Goal: Transaction & Acquisition: Purchase product/service

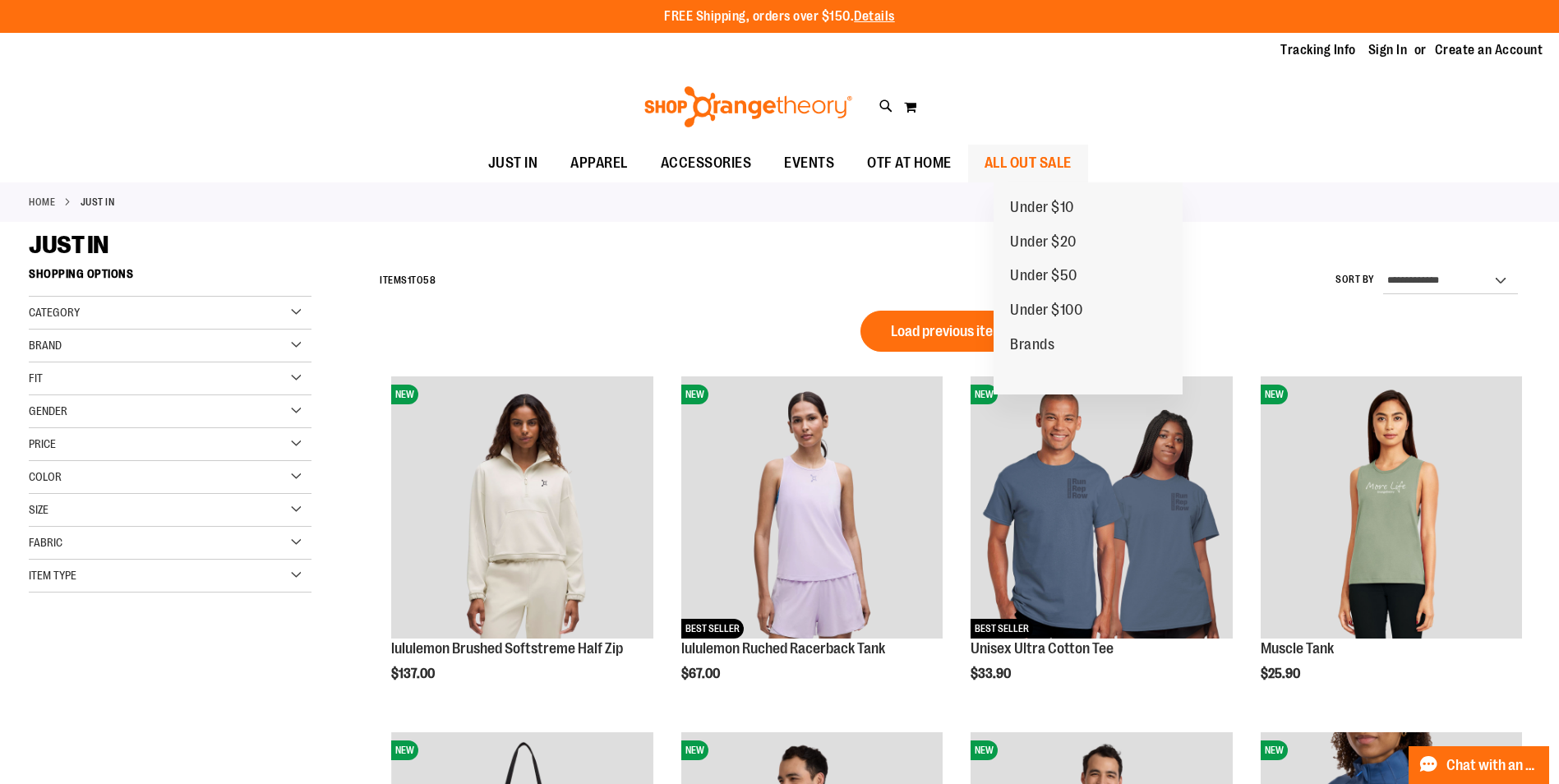
click at [1070, 165] on span "ALL OUT SALE" at bounding box center [1027, 163] width 87 height 37
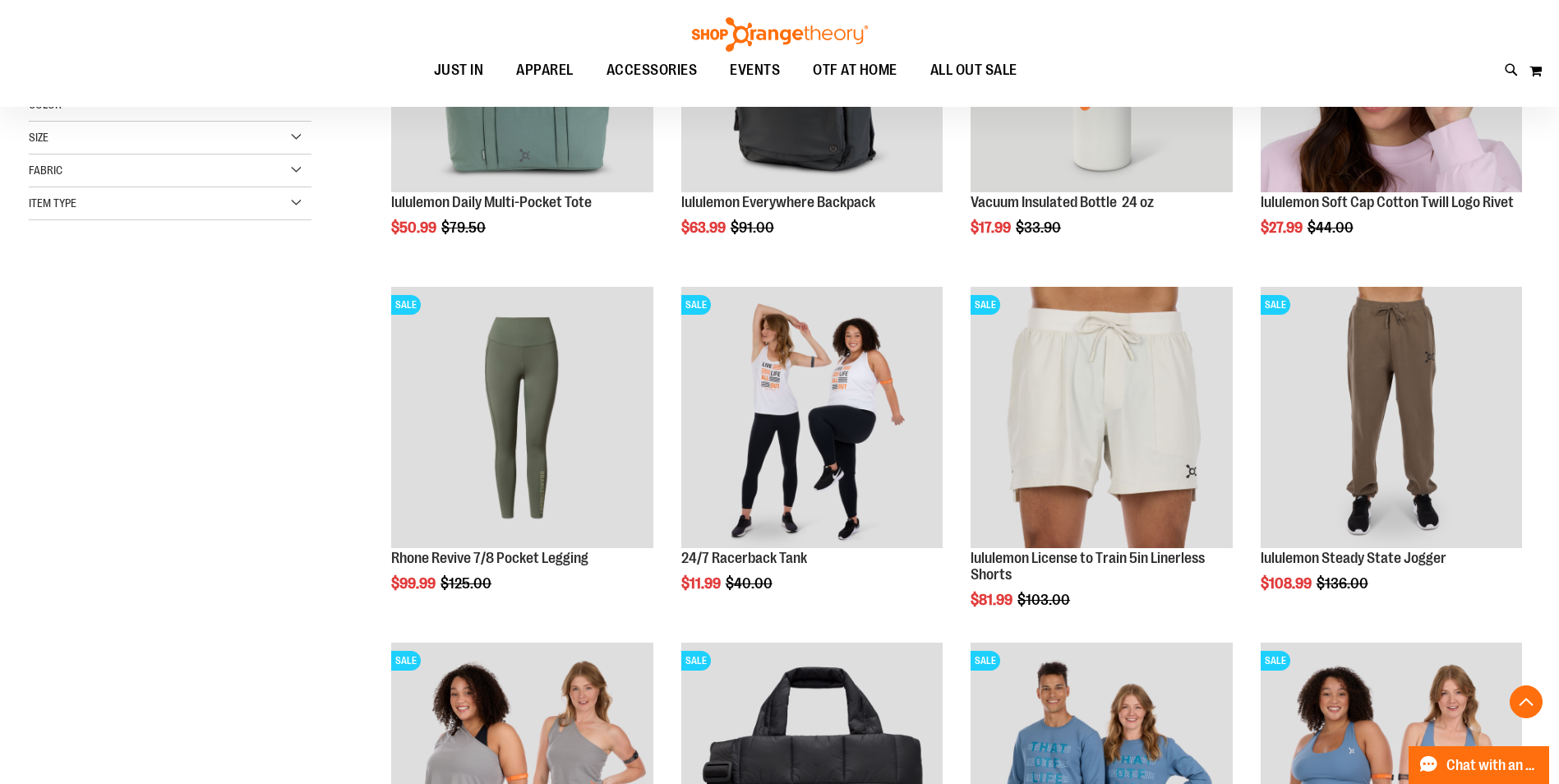
scroll to position [410, 0]
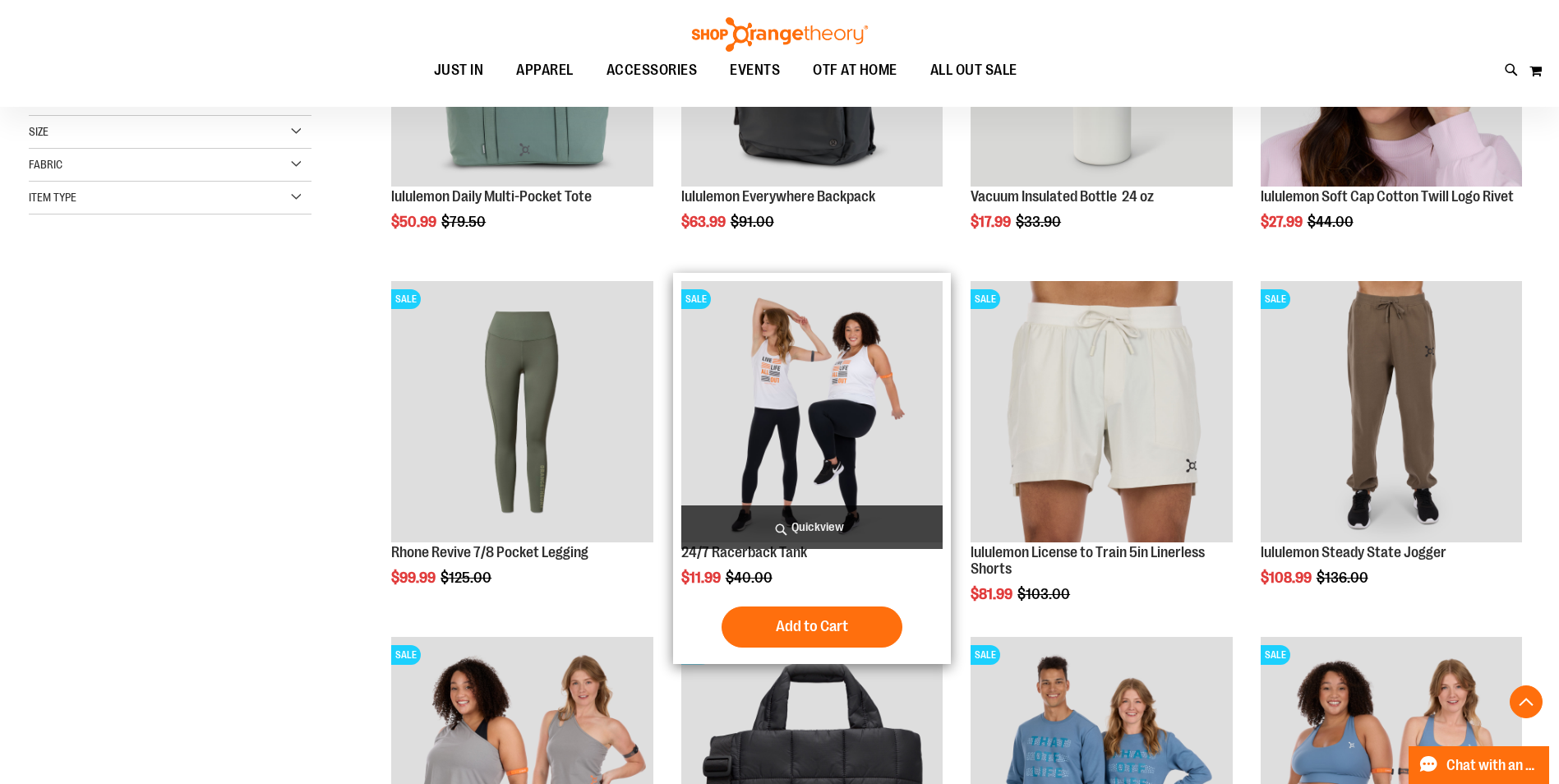
click at [804, 429] on img "product" at bounding box center [812, 411] width 261 height 261
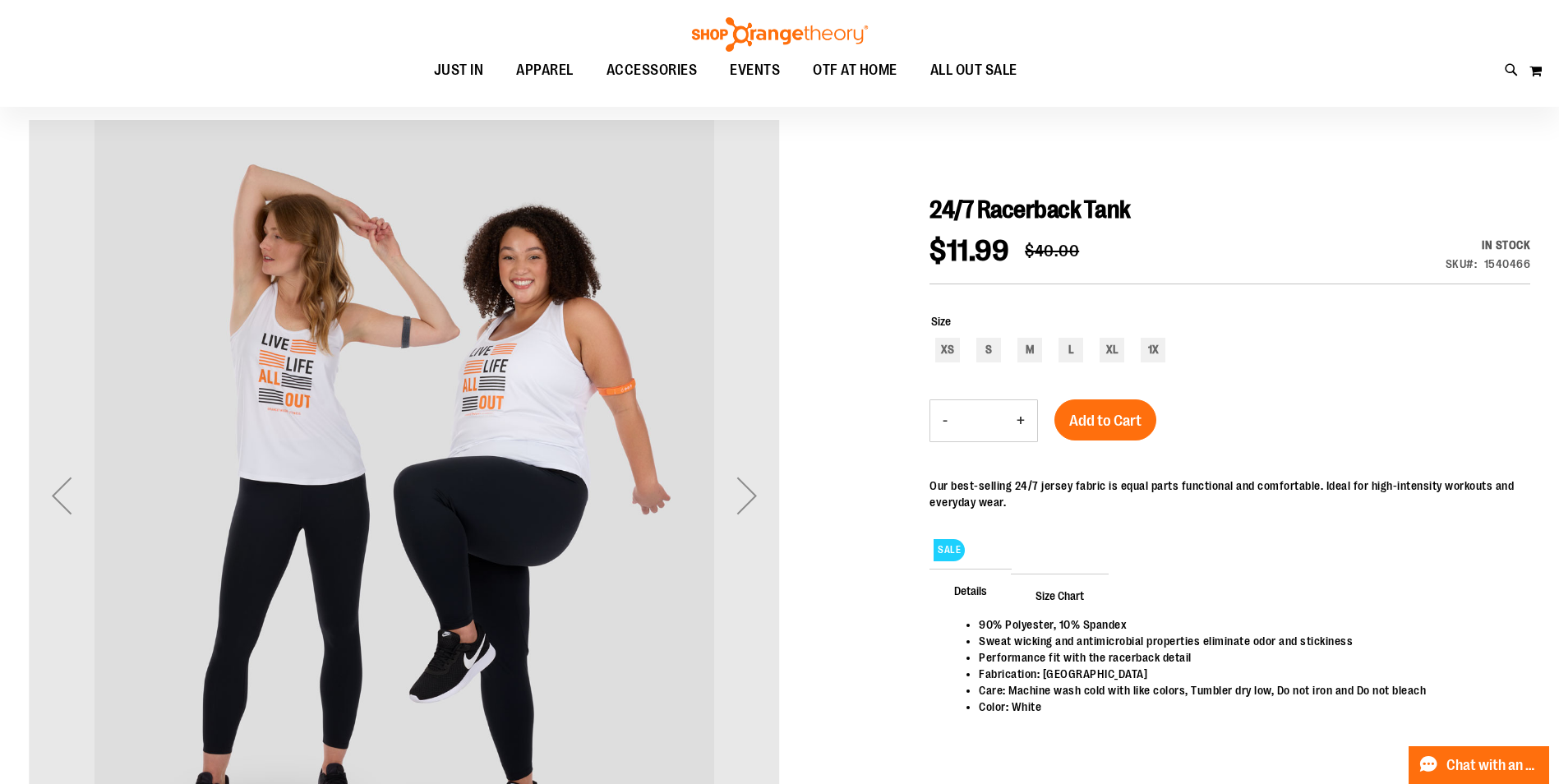
scroll to position [165, 0]
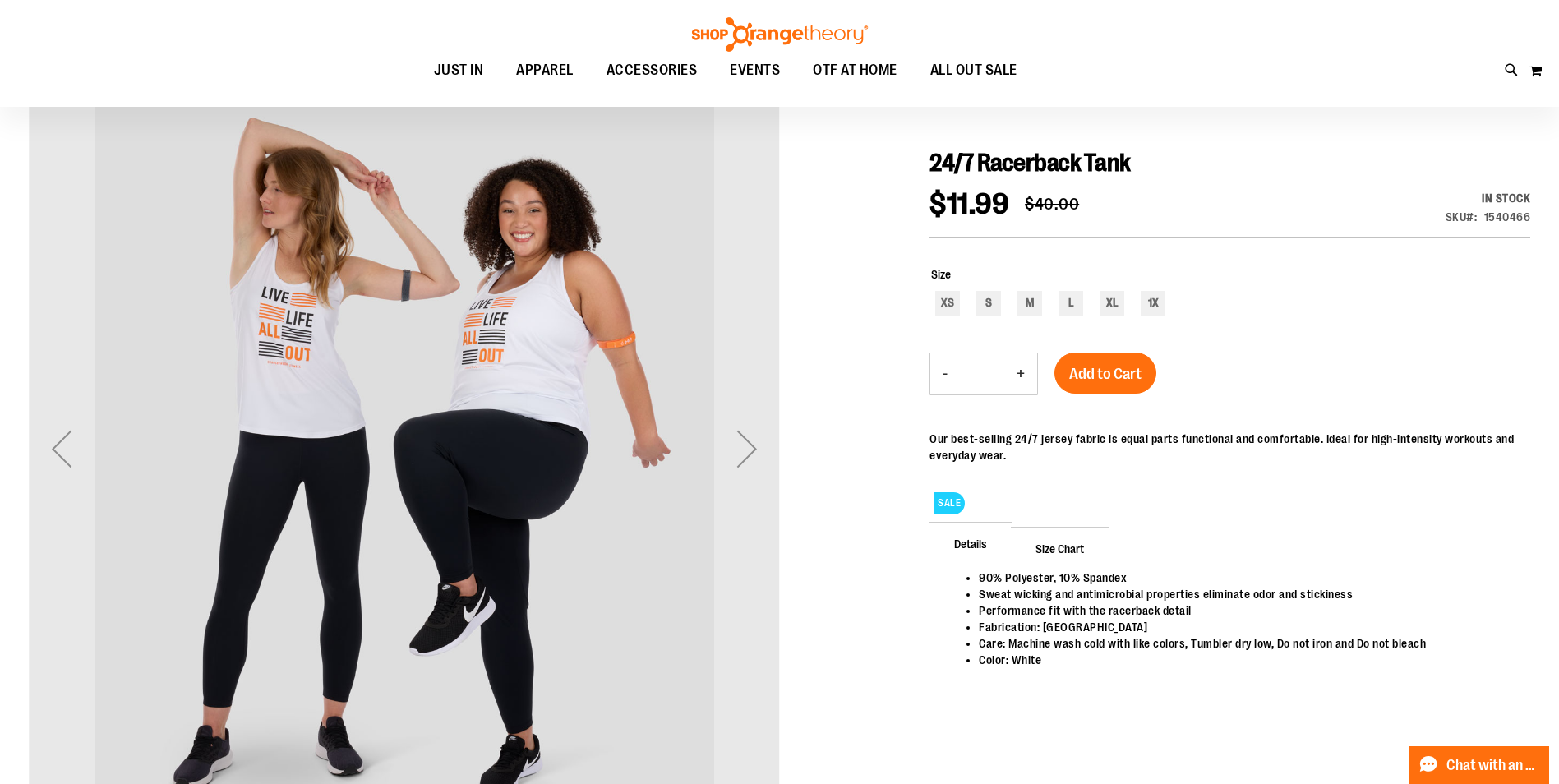
click at [1071, 553] on span "Size Chart" at bounding box center [1059, 547] width 98 height 43
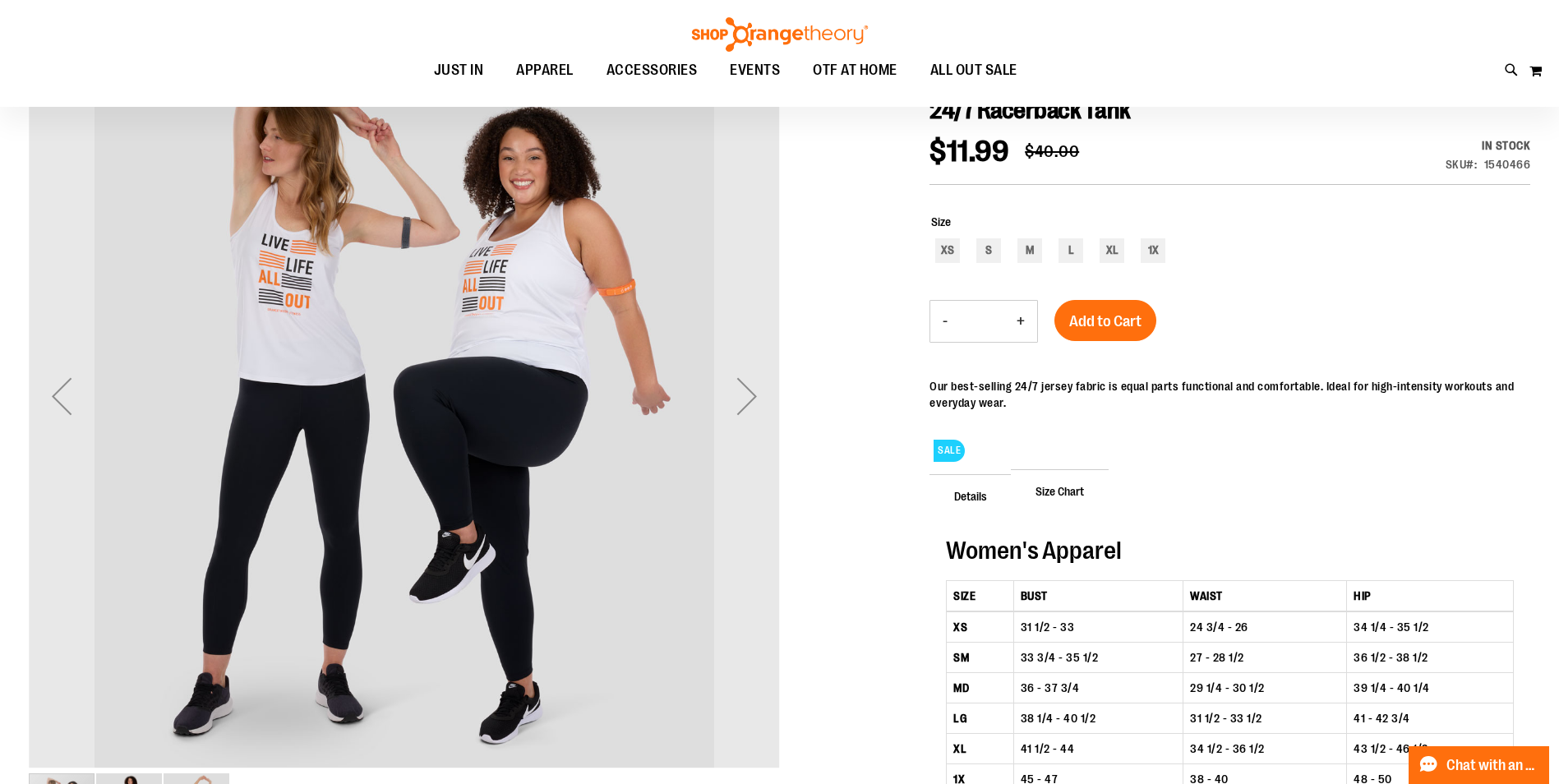
scroll to position [247, 0]
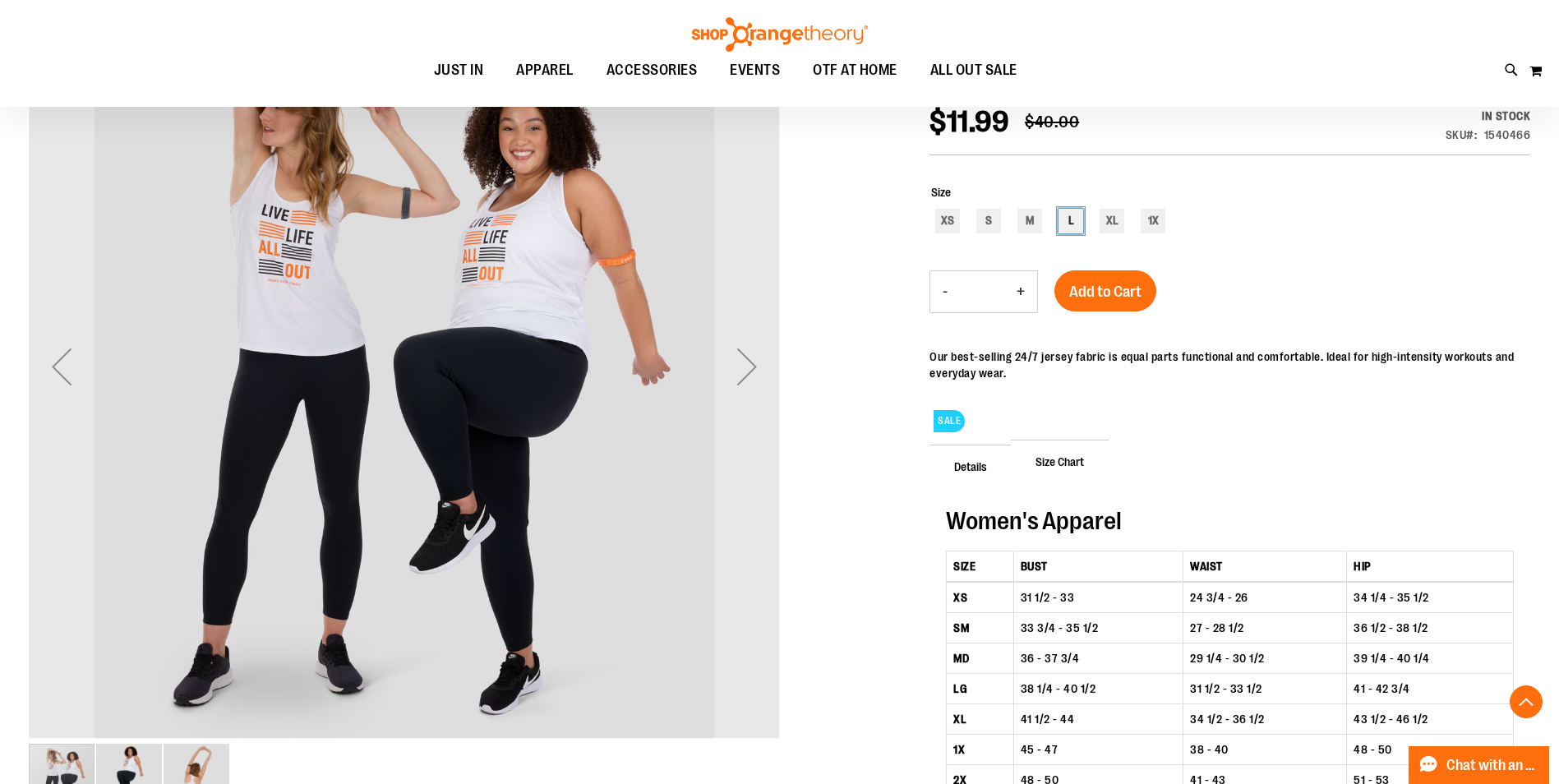
click at [1071, 223] on div "L" at bounding box center [1070, 221] width 25 height 25
type input "***"
click at [1101, 289] on span "Add to Cart" at bounding box center [1106, 291] width 72 height 18
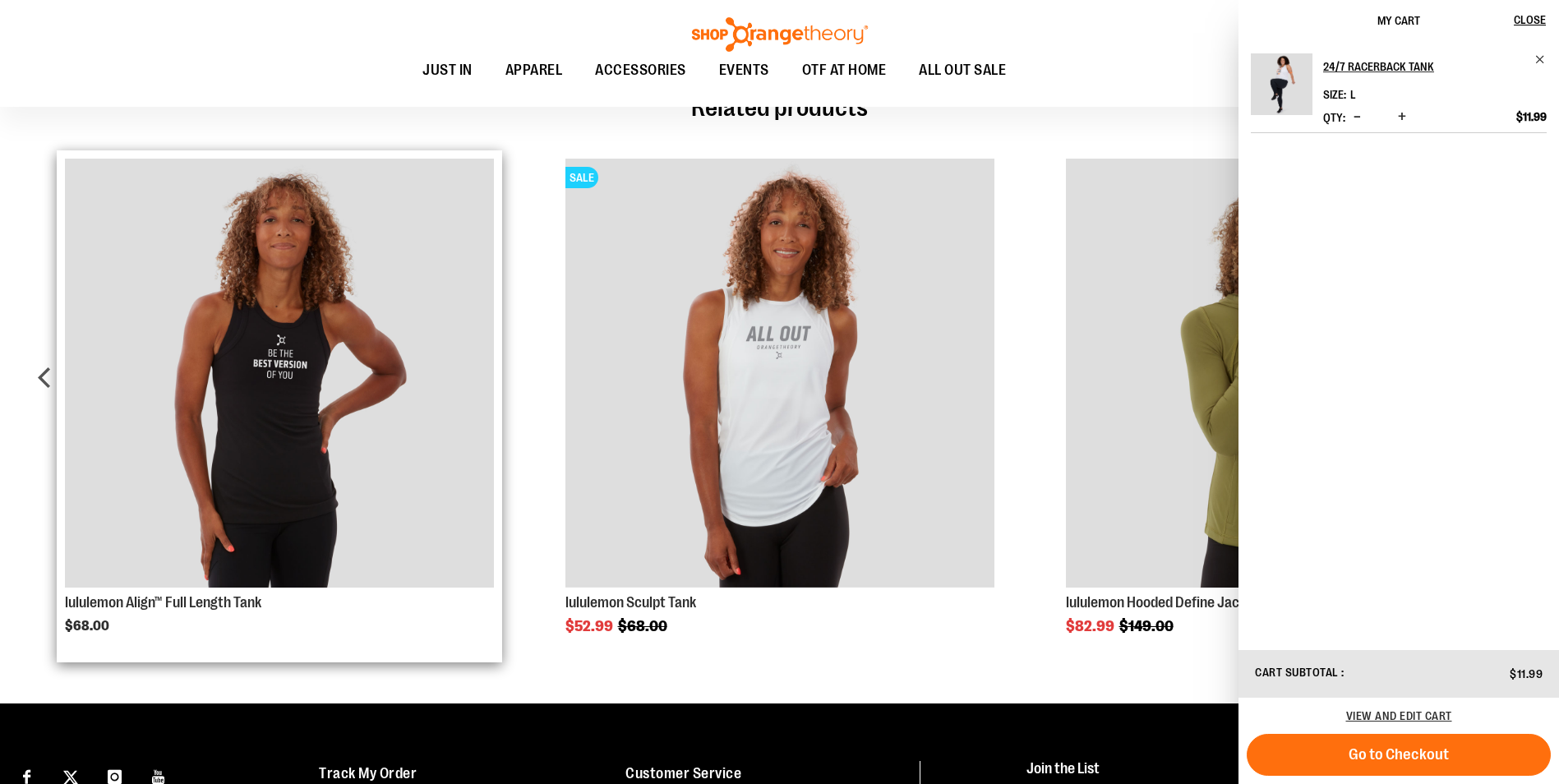
scroll to position [1069, 0]
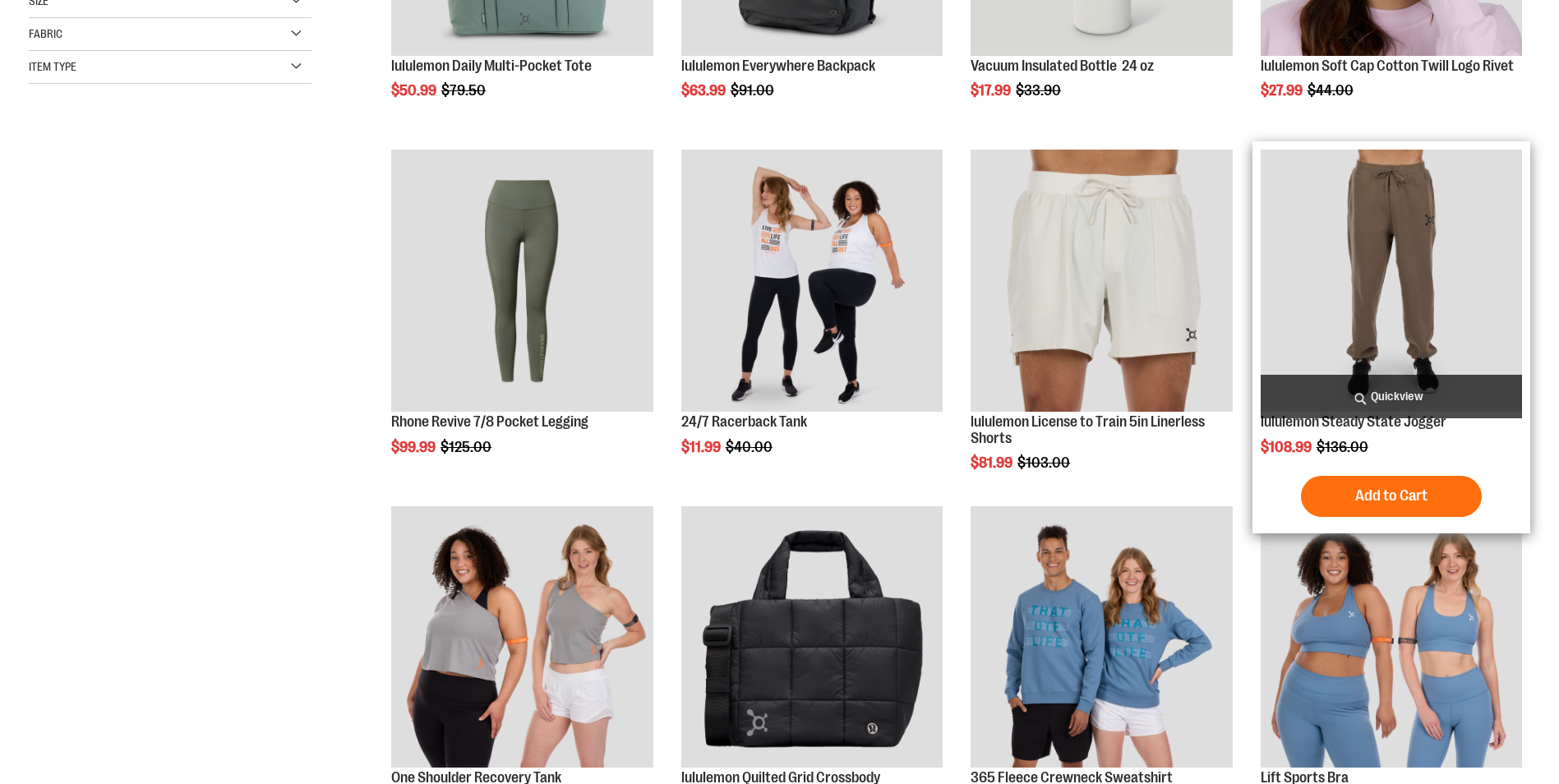
scroll to position [541, 0]
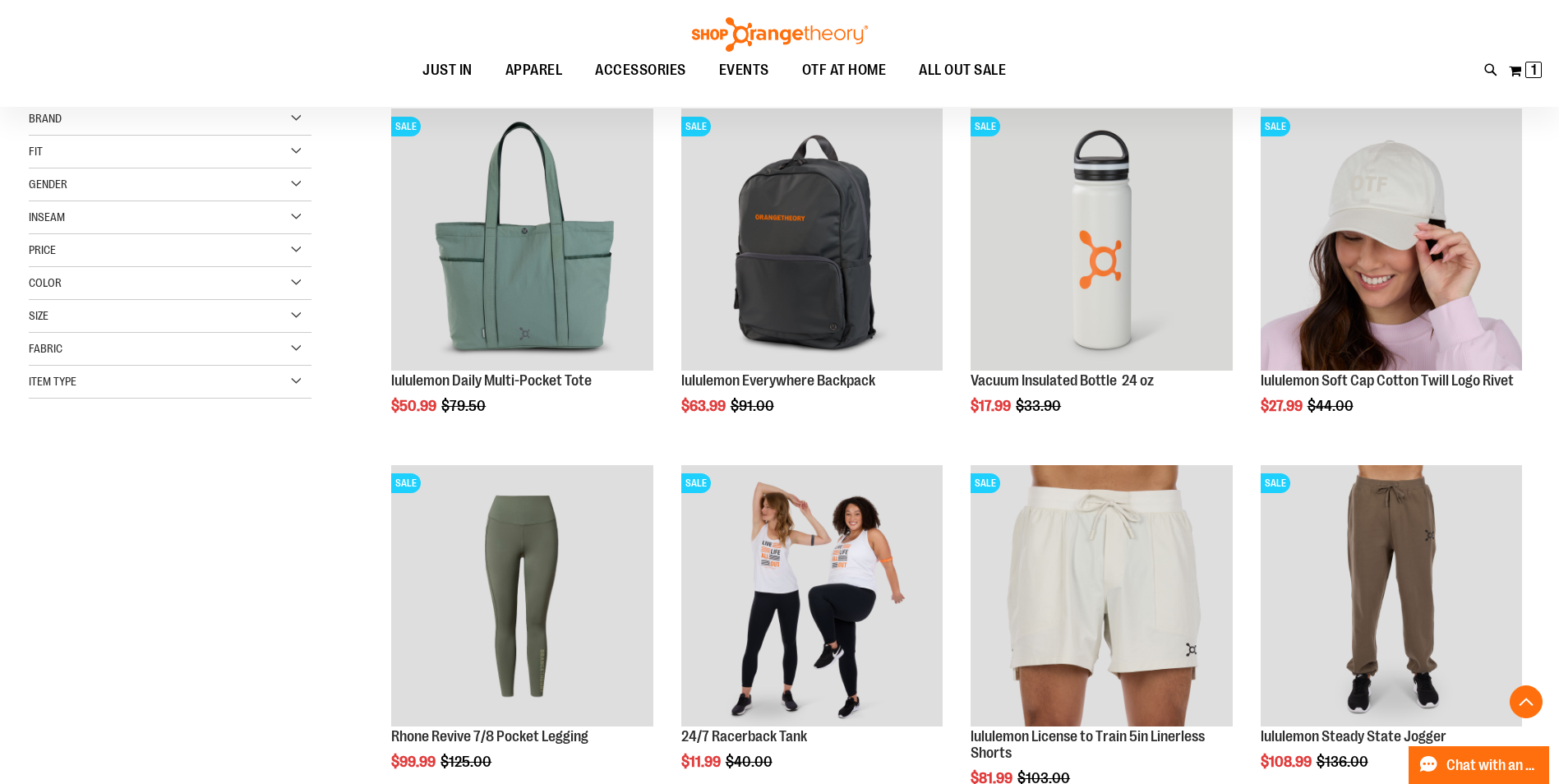
scroll to position [129, 0]
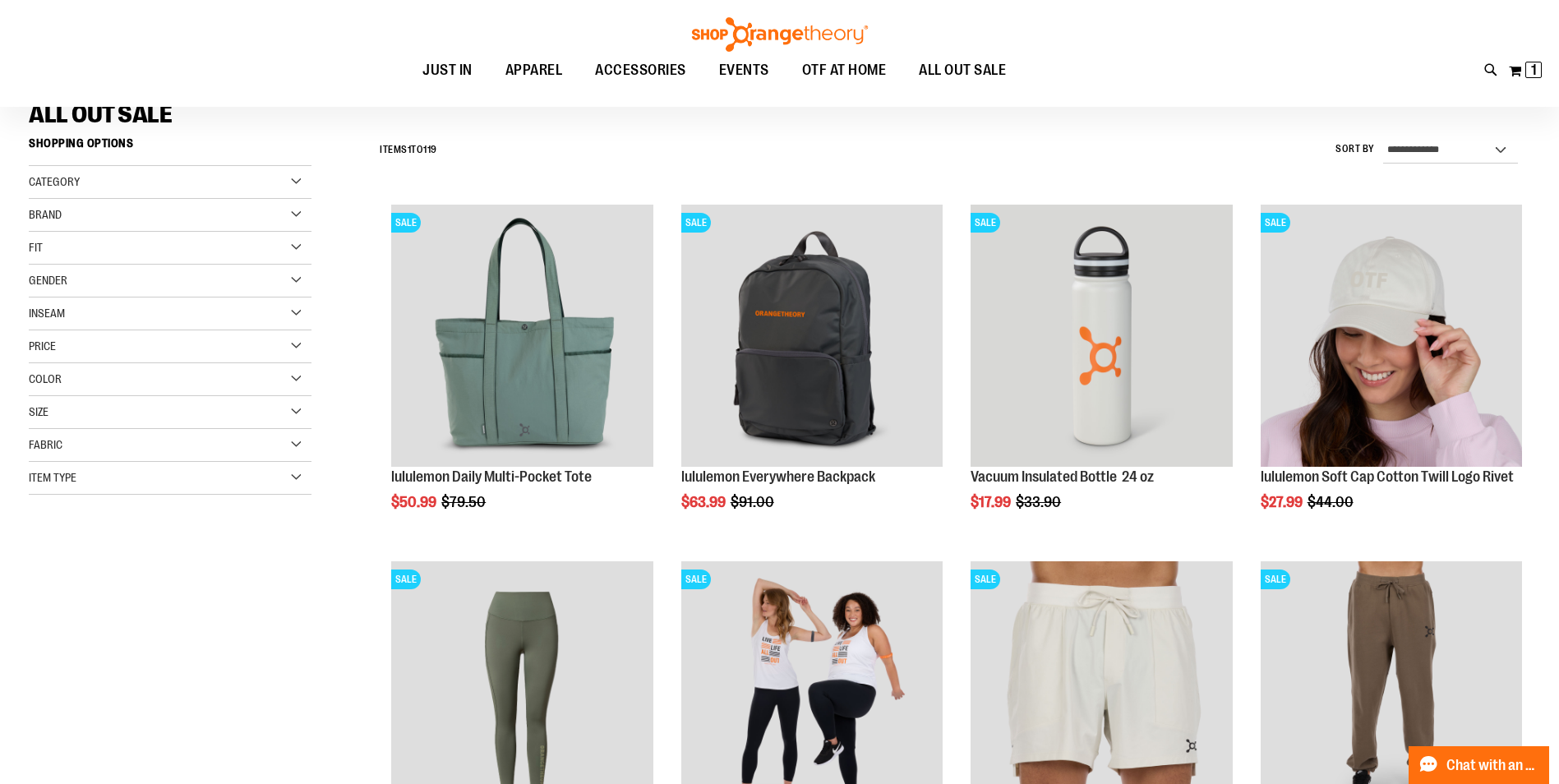
click at [293, 281] on div "Gender" at bounding box center [170, 281] width 283 height 33
click at [35, 333] on link "Women 50 items" at bounding box center [160, 332] width 271 height 18
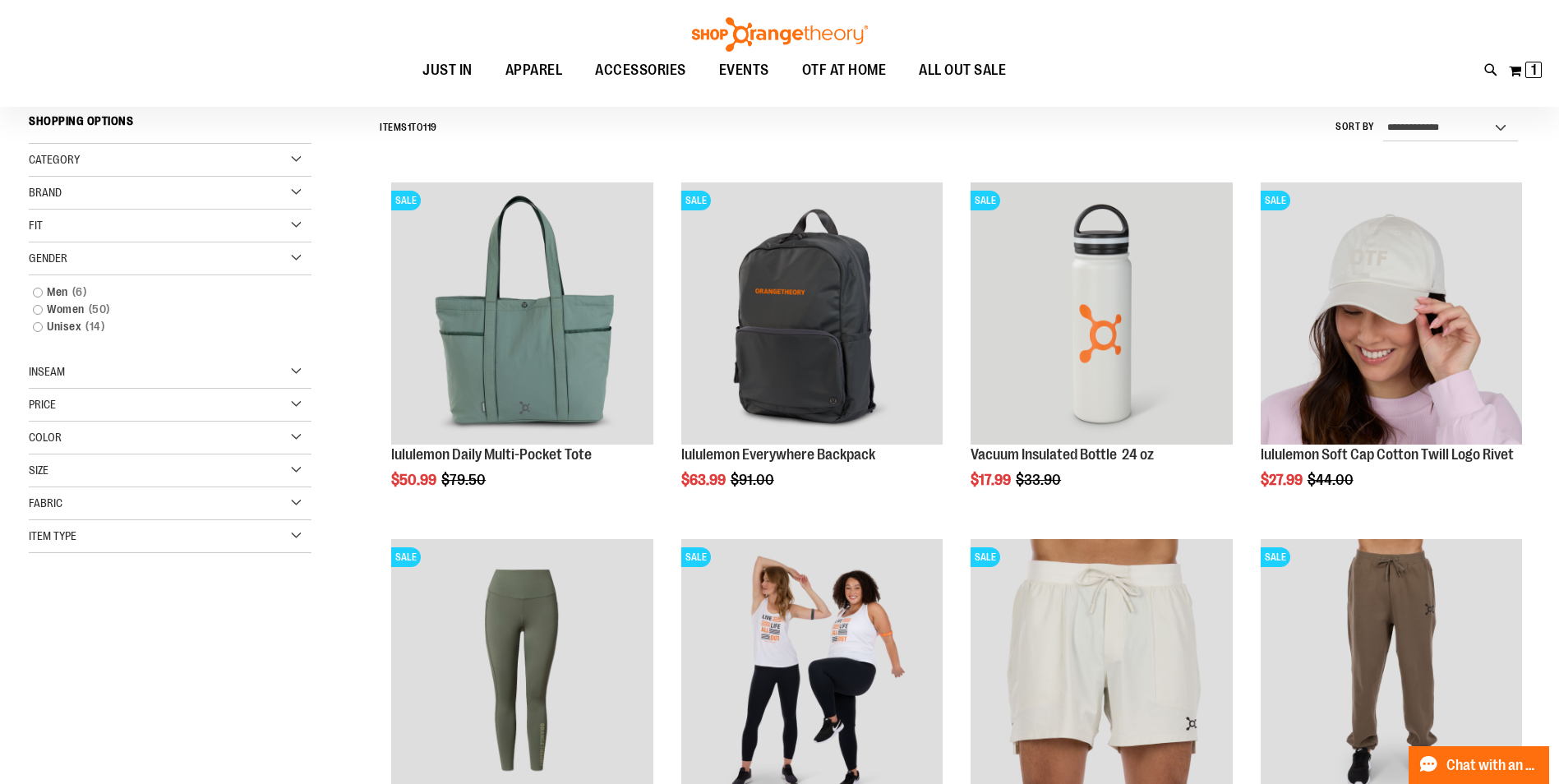
scroll to position [153, 0]
click at [37, 310] on link "Women 50 items" at bounding box center [160, 309] width 271 height 18
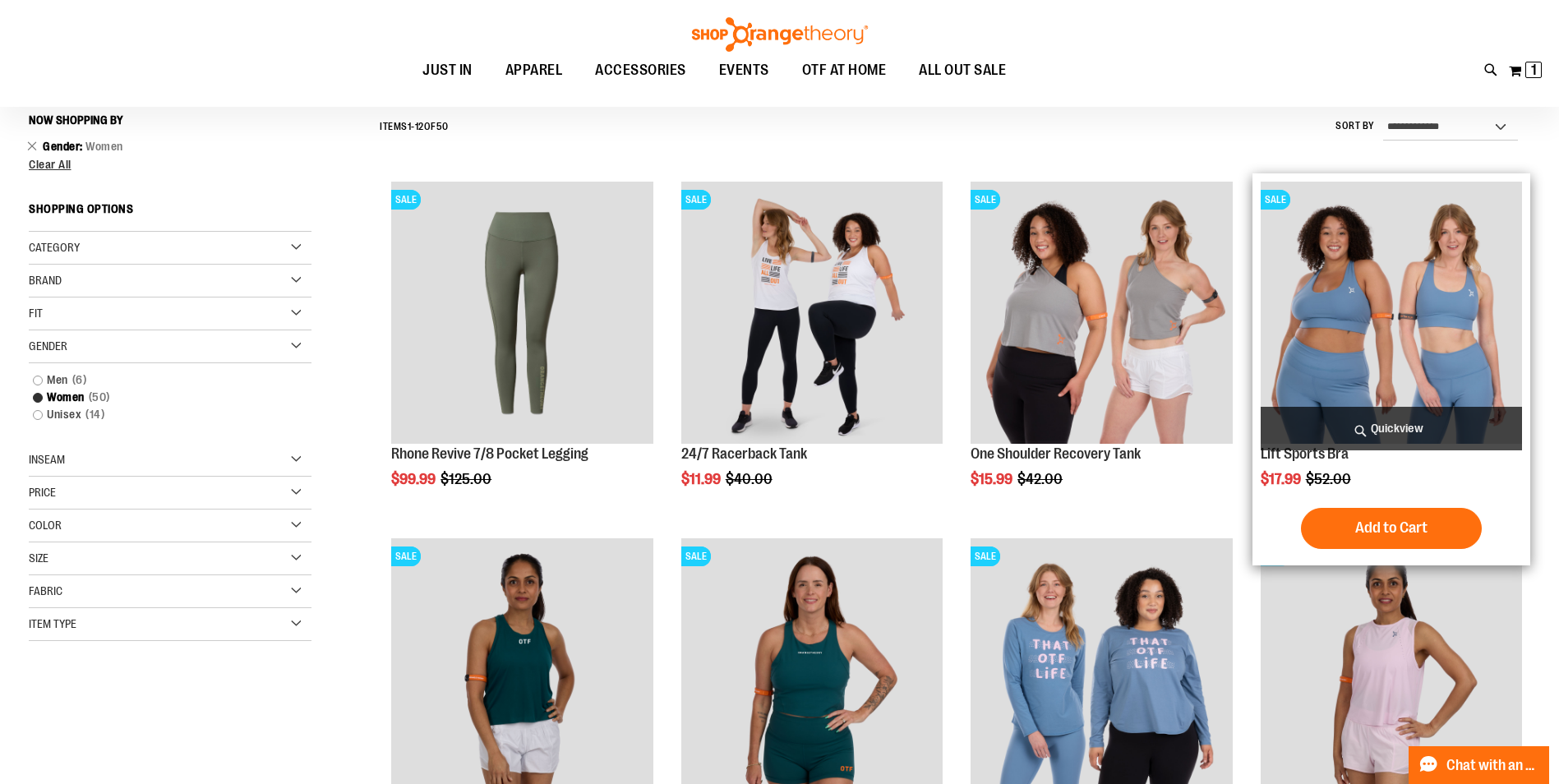
click at [1349, 315] on img "product" at bounding box center [1391, 311] width 261 height 261
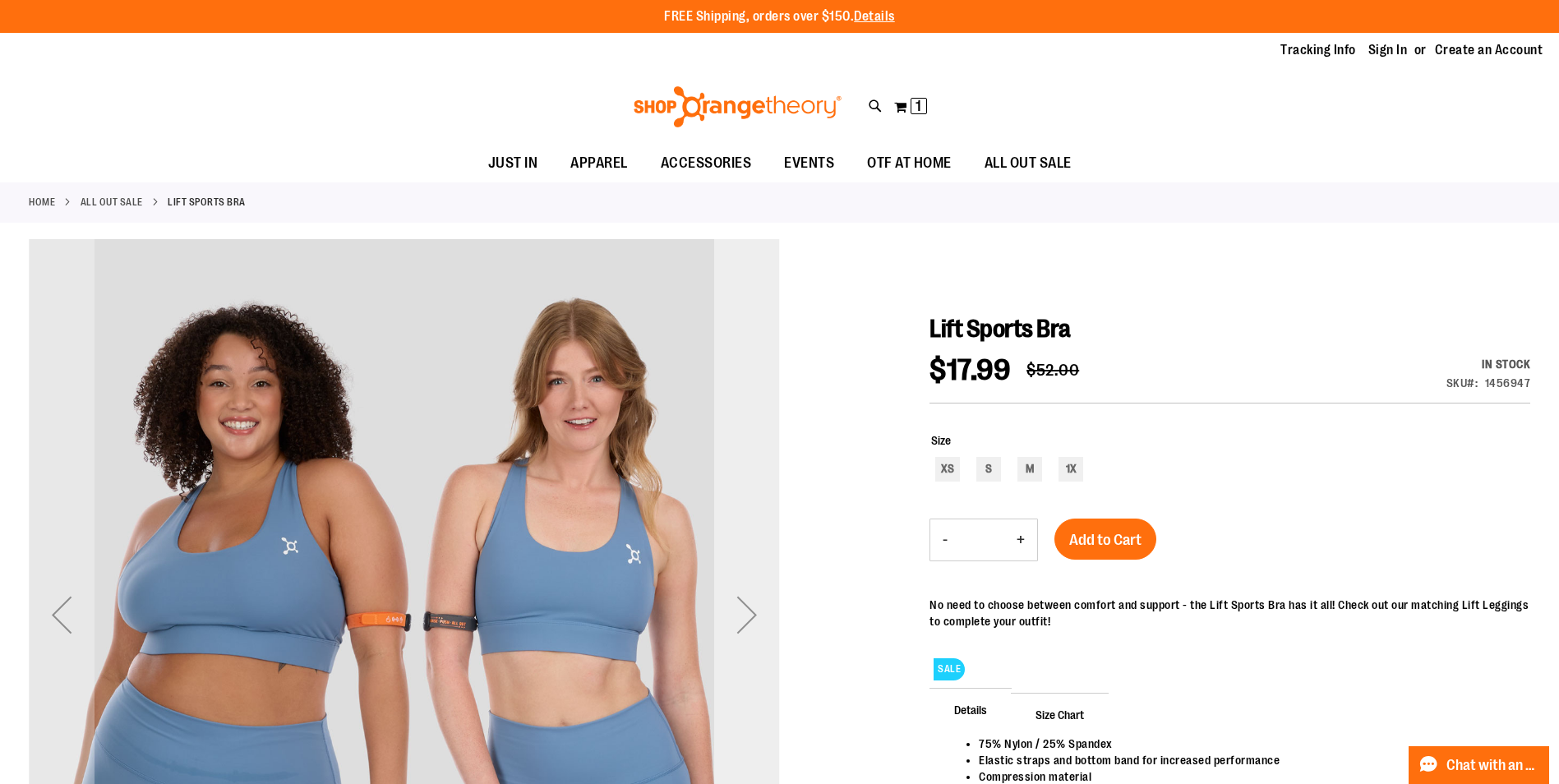
click at [760, 615] on div "Next" at bounding box center [746, 614] width 66 height 66
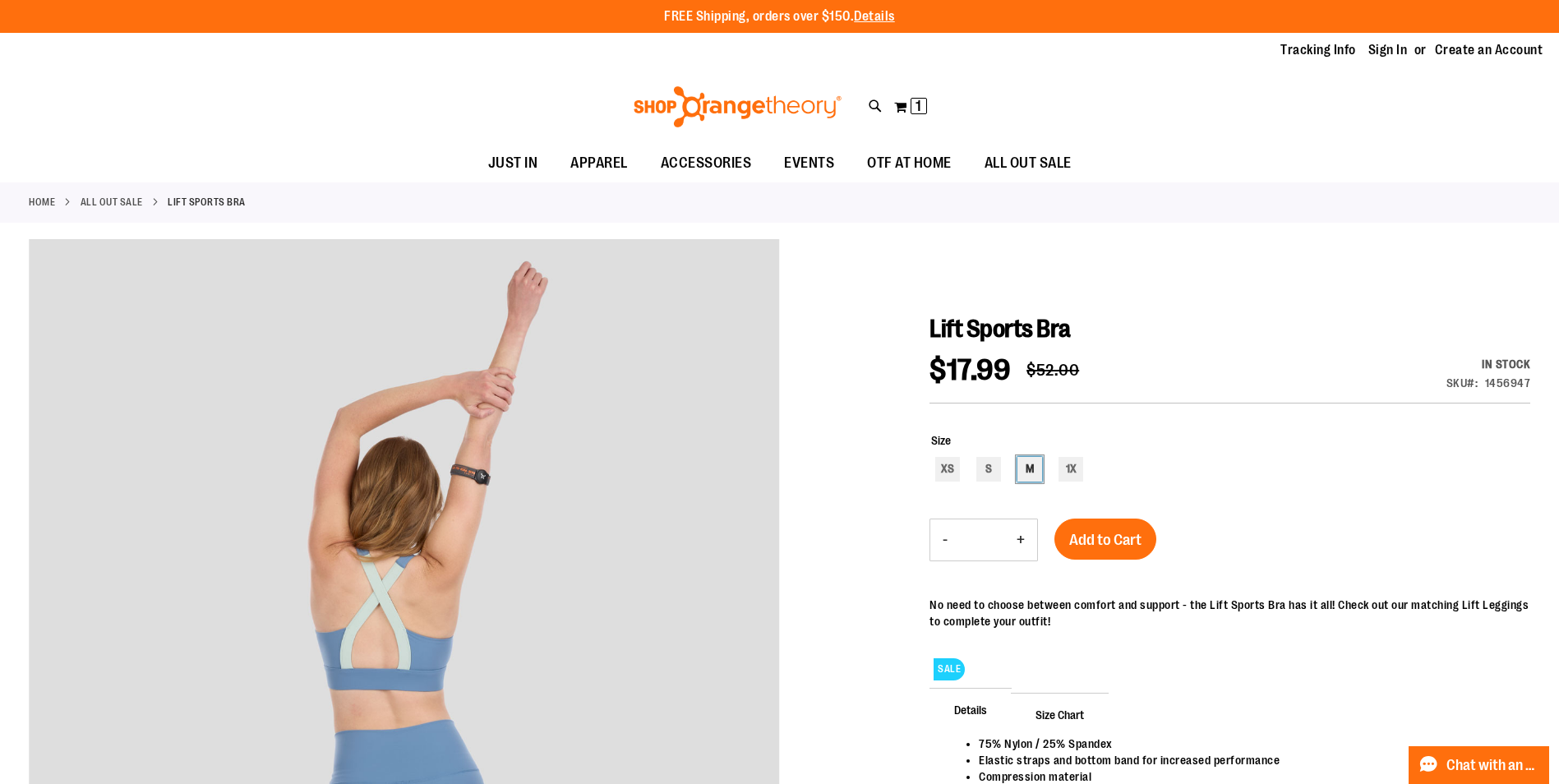
click at [1033, 473] on div "M" at bounding box center [1030, 469] width 25 height 25
type input "***"
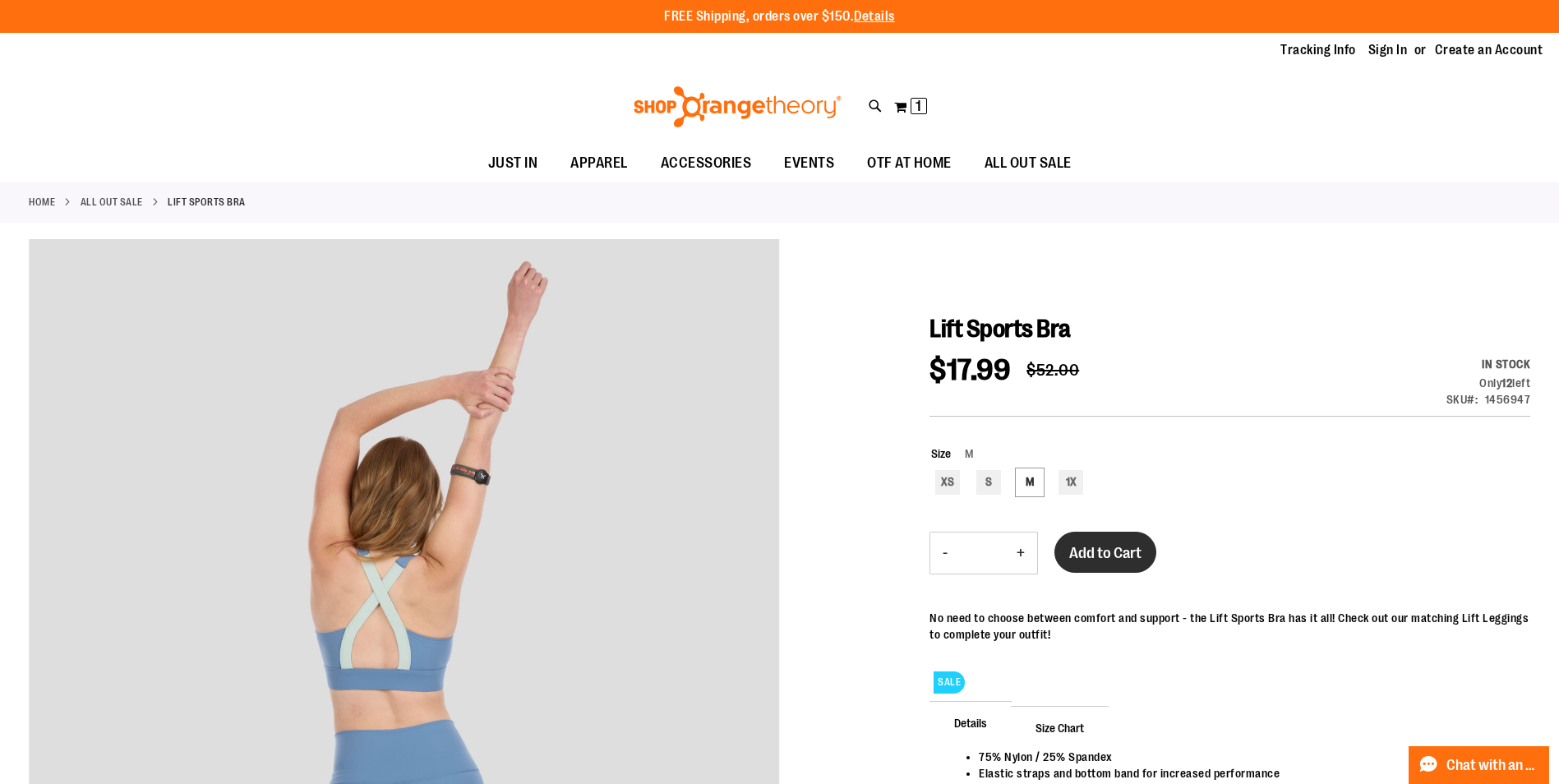
click at [1106, 551] on span "Add to Cart" at bounding box center [1106, 553] width 72 height 18
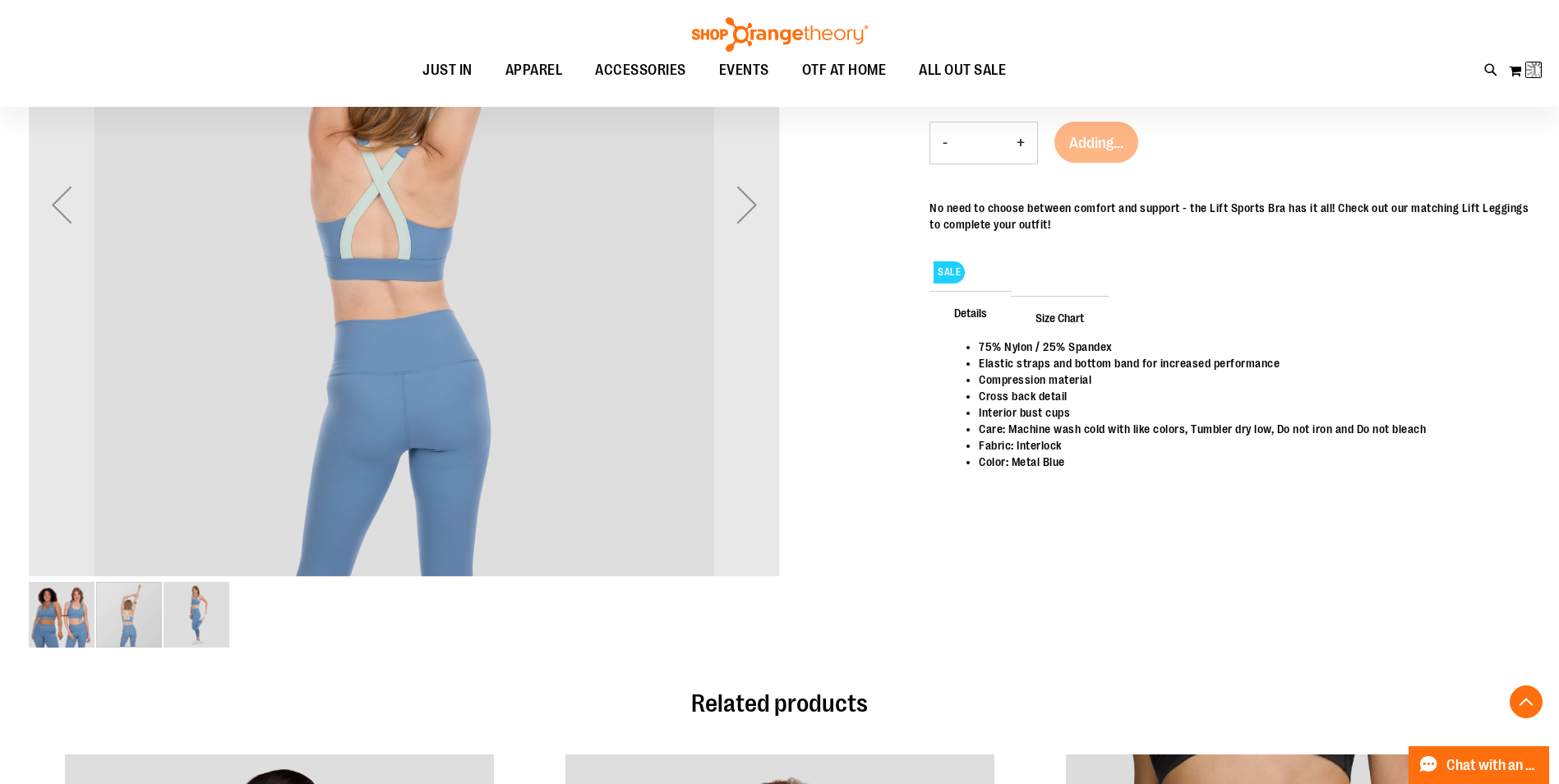
scroll to position [410, 0]
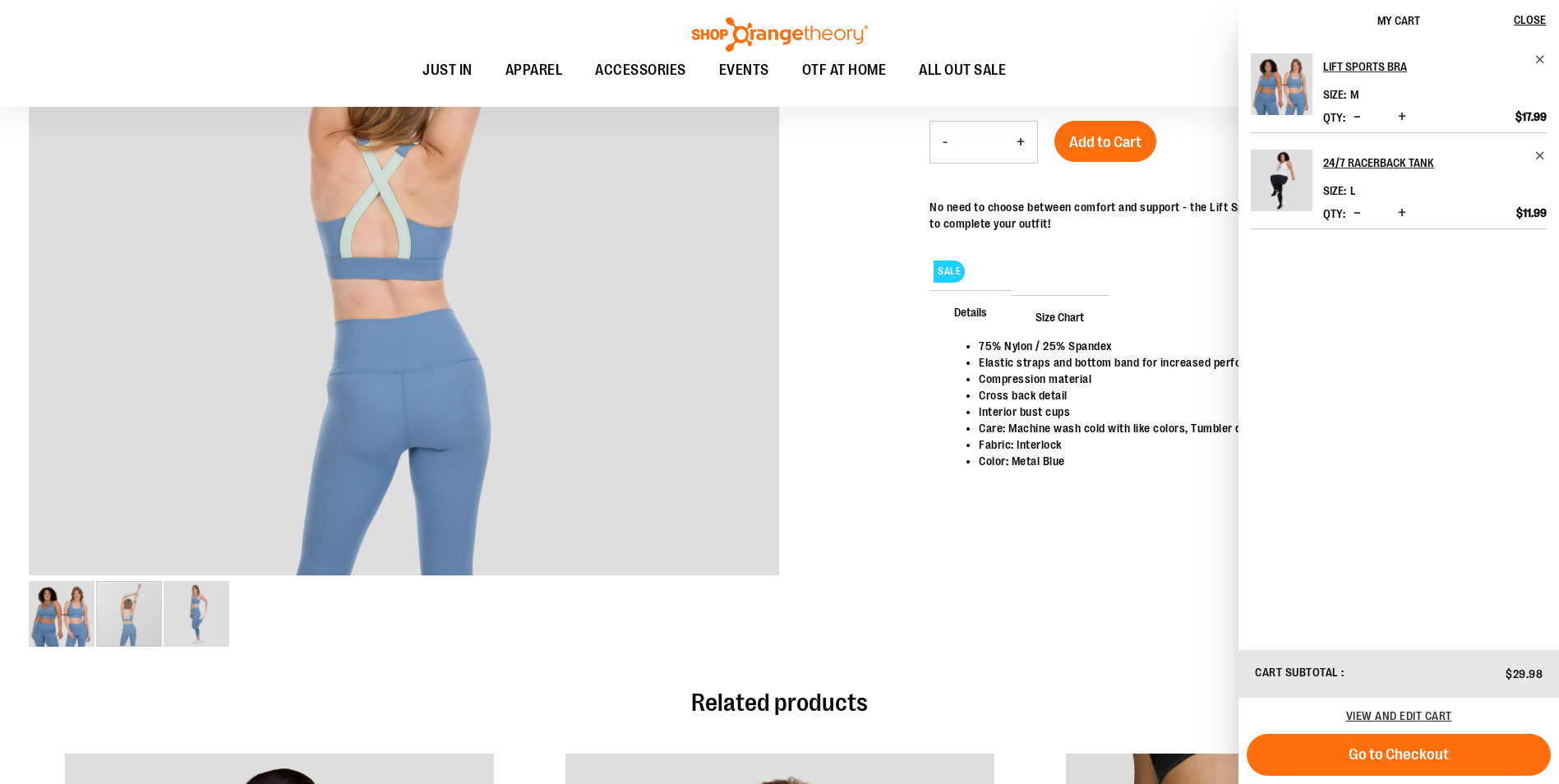
click at [1073, 464] on li "Color: Metal Blue" at bounding box center [1246, 460] width 535 height 17
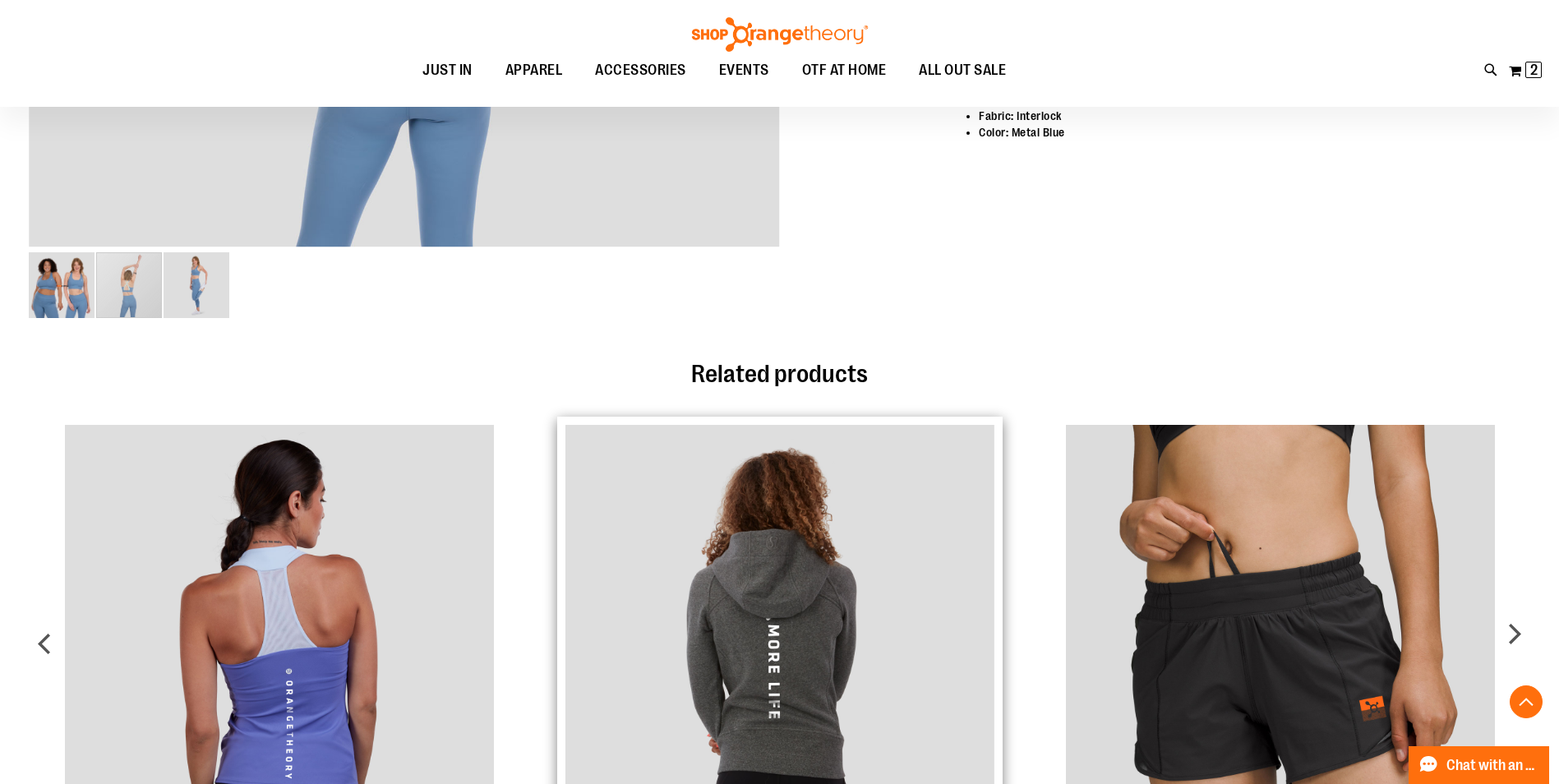
scroll to position [1067, 0]
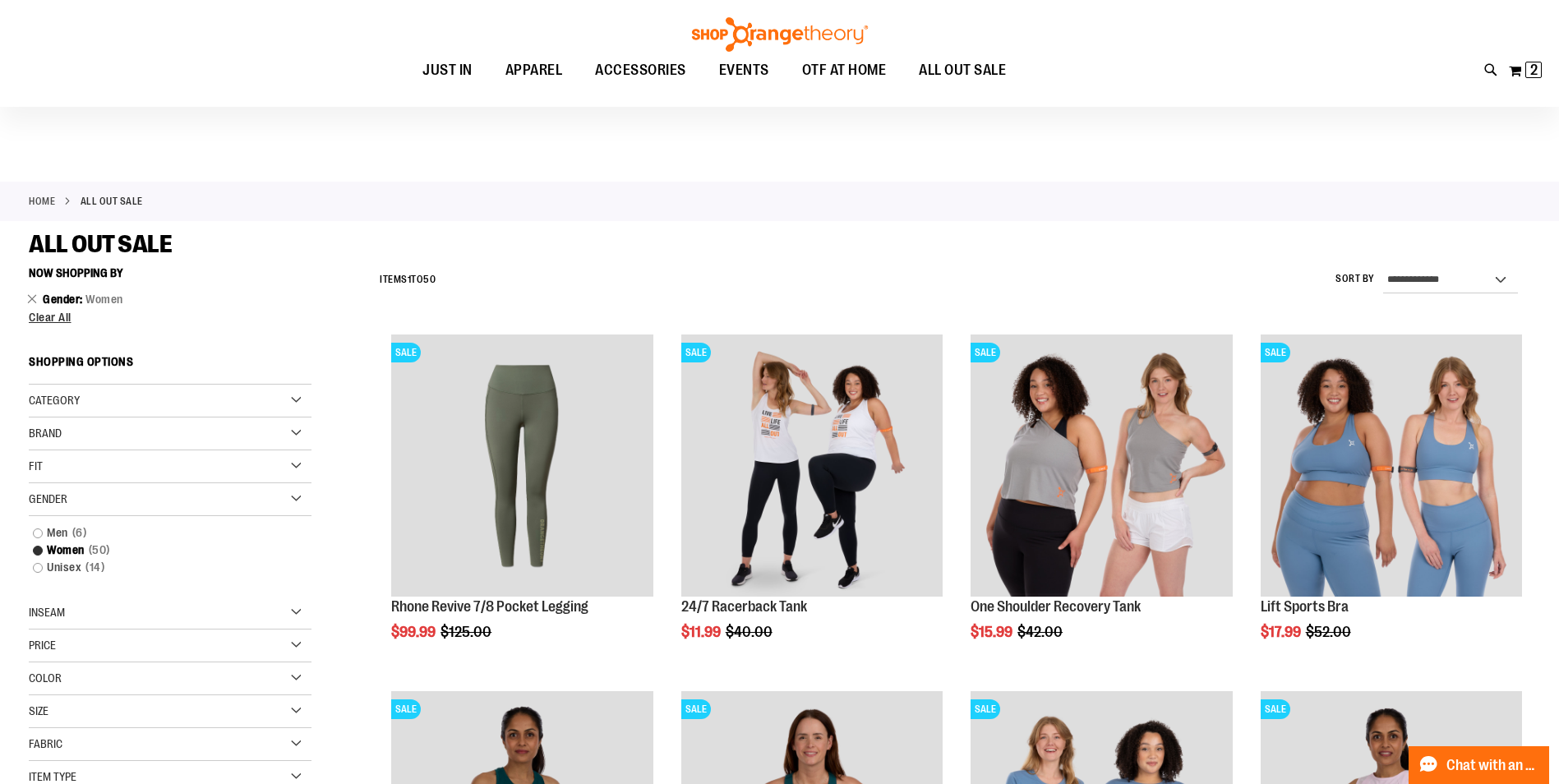
scroll to position [152, 0]
